Goal: Task Accomplishment & Management: Manage account settings

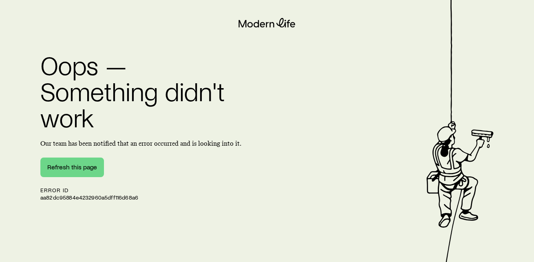
scroll to position [7, 0]
click at [90, 160] on button "Refresh this page" at bounding box center [72, 167] width 64 height 20
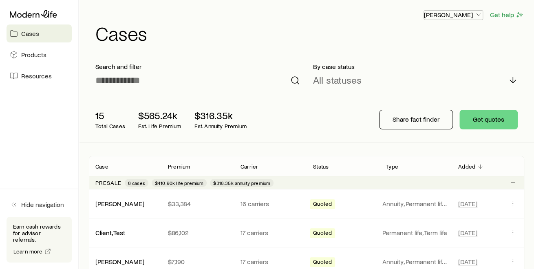
click at [479, 14] on icon "button" at bounding box center [479, 15] width 8 height 8
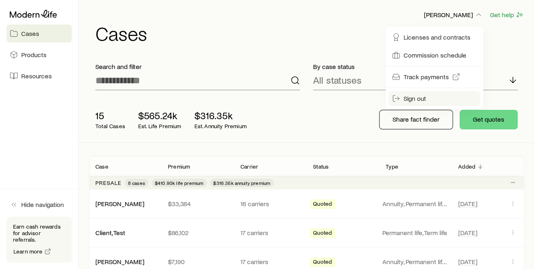
click at [412, 98] on span "Sign out" at bounding box center [415, 98] width 22 height 8
